Goal: Task Accomplishment & Management: Manage account settings

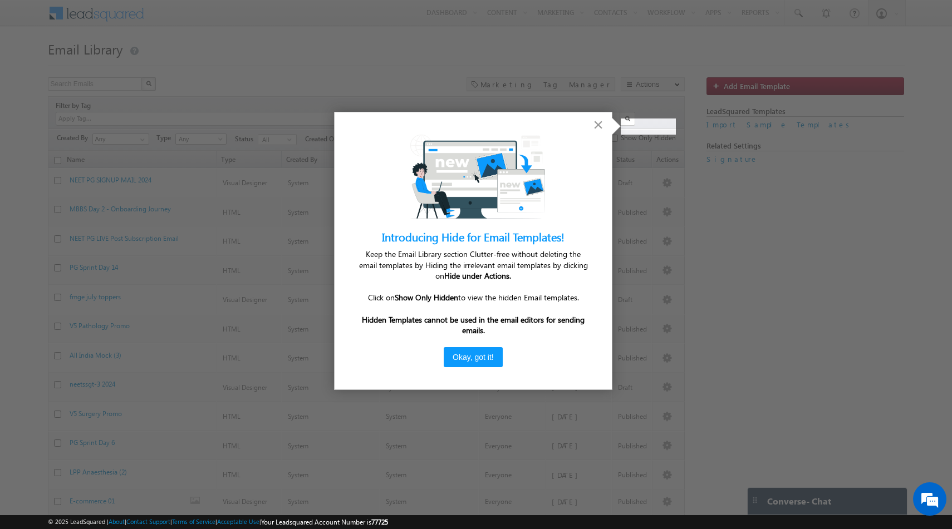
click at [598, 127] on button "×" at bounding box center [598, 125] width 11 height 18
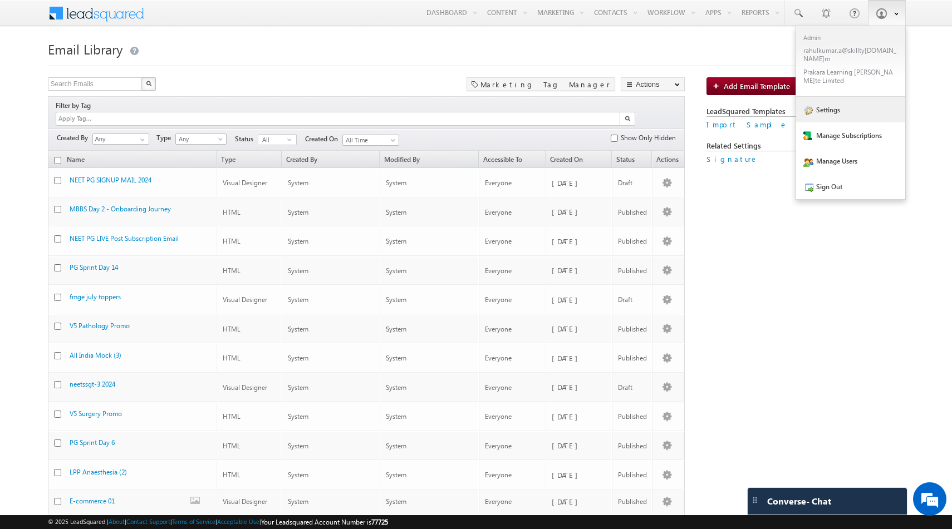
click at [847, 97] on link "Settings" at bounding box center [850, 110] width 109 height 26
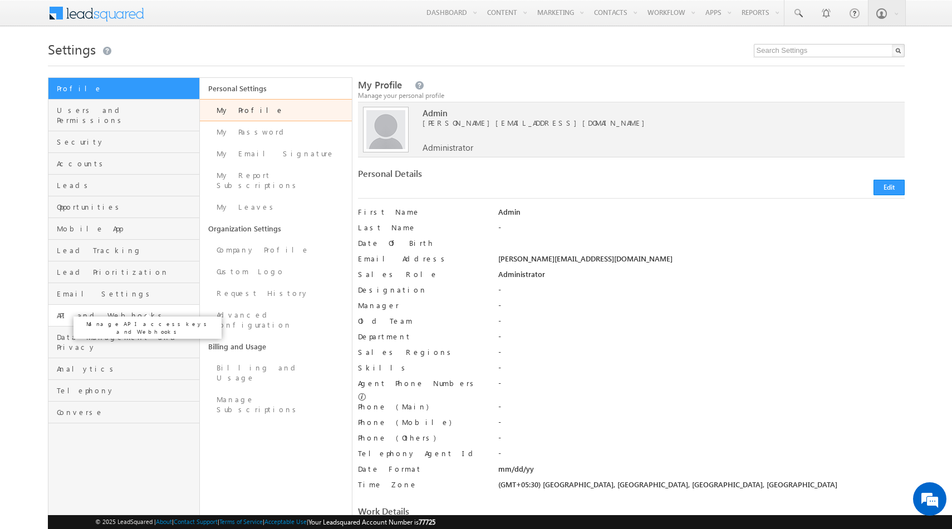
click at [76, 311] on span "API and Webhooks" at bounding box center [127, 316] width 140 height 10
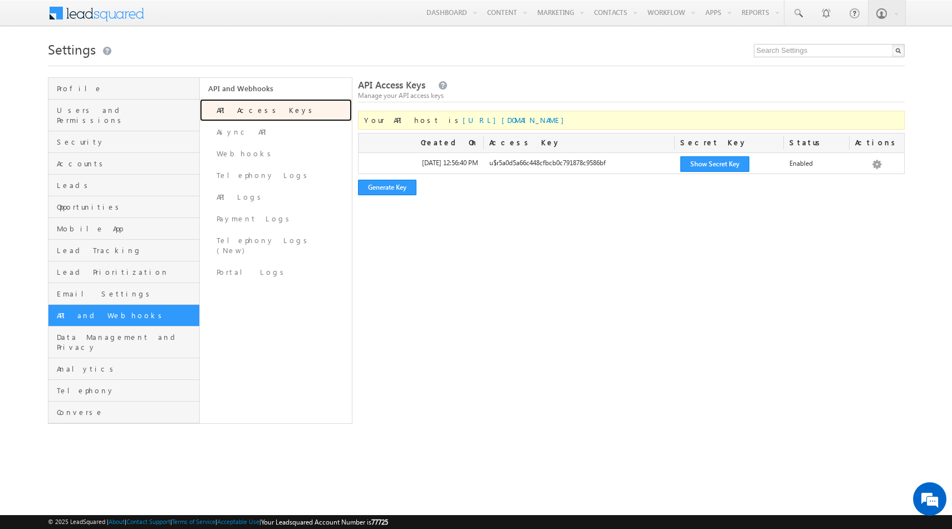
click at [234, 107] on link "API Access Keys" at bounding box center [276, 110] width 152 height 22
click at [773, 231] on div "API Access Keys Manage your API access keys Your API host is [URL][DOMAIN_NAME]…" at bounding box center [631, 250] width 546 height 347
click at [509, 330] on div "API Access Keys Manage your API access keys Your API host is [URL][DOMAIN_NAME]…" at bounding box center [631, 250] width 546 height 347
